Goal: Find specific page/section: Find specific page/section

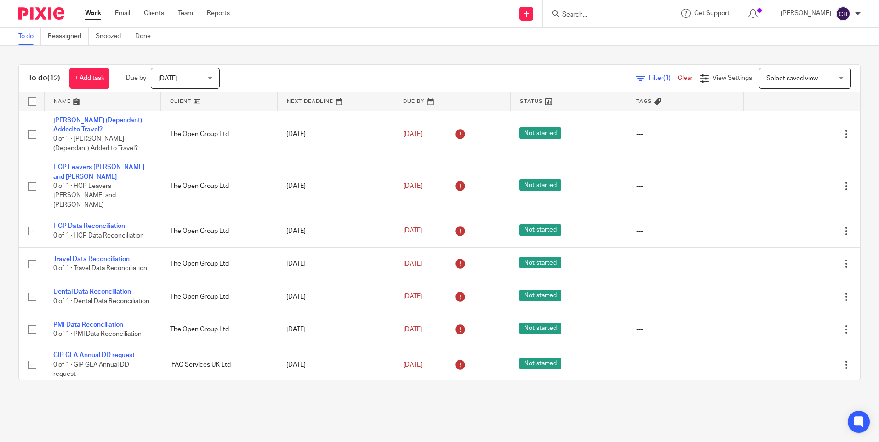
click at [34, 12] on img at bounding box center [41, 13] width 46 height 12
click at [564, 11] on input "Search" at bounding box center [603, 15] width 83 height 8
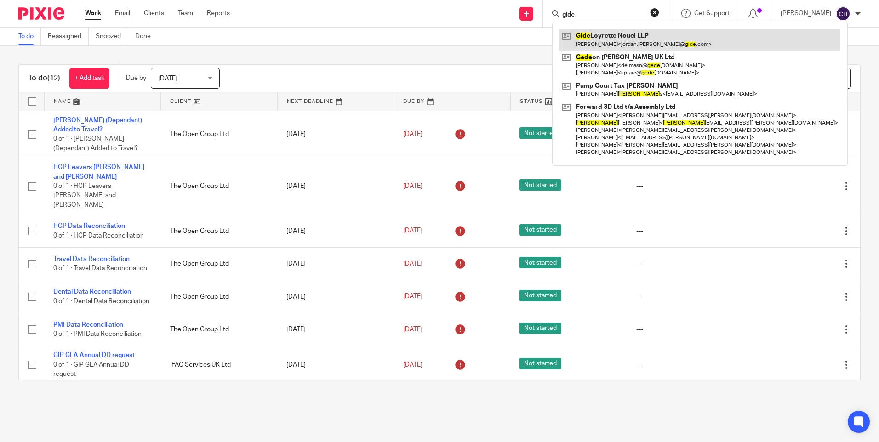
type input "gide"
click at [586, 36] on link at bounding box center [700, 39] width 281 height 21
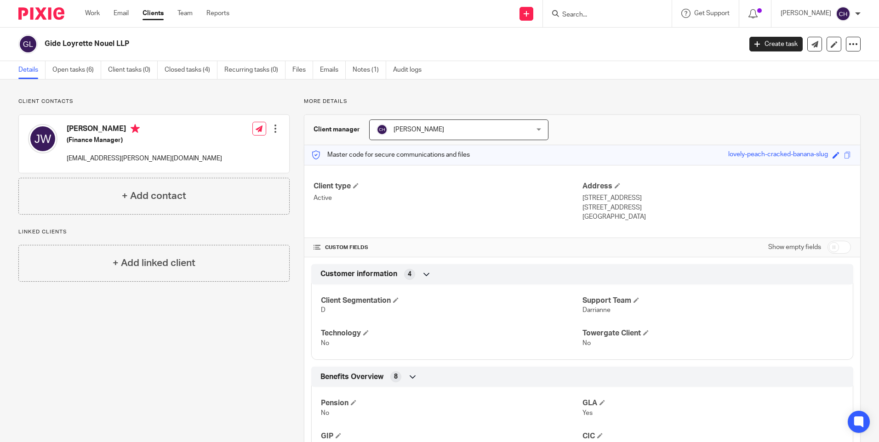
click at [41, 13] on img at bounding box center [41, 13] width 46 height 12
